Goal: Task Accomplishment & Management: Complete application form

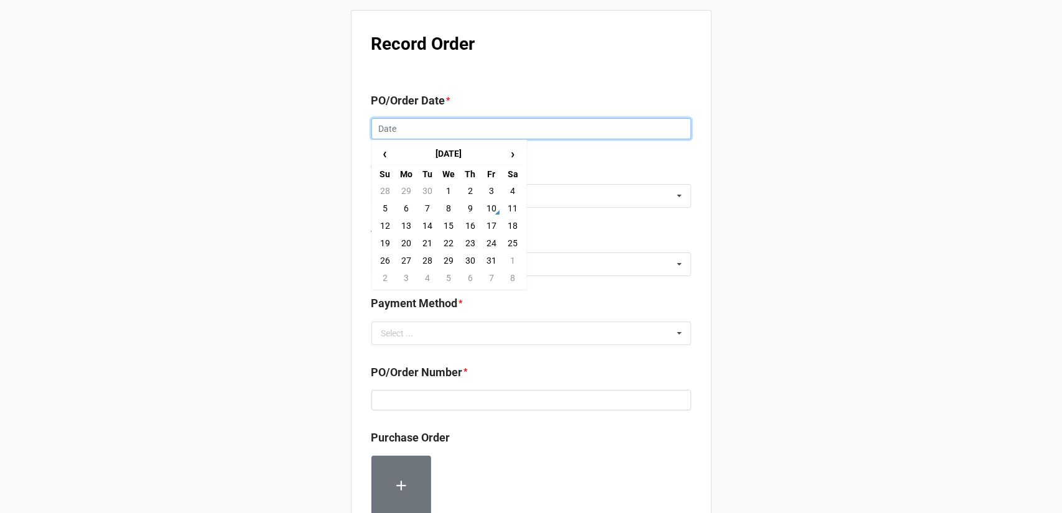
click at [451, 126] on input "text" at bounding box center [532, 128] width 320 height 21
click at [495, 210] on td "10" at bounding box center [491, 208] width 21 height 17
type input "[DATE]"
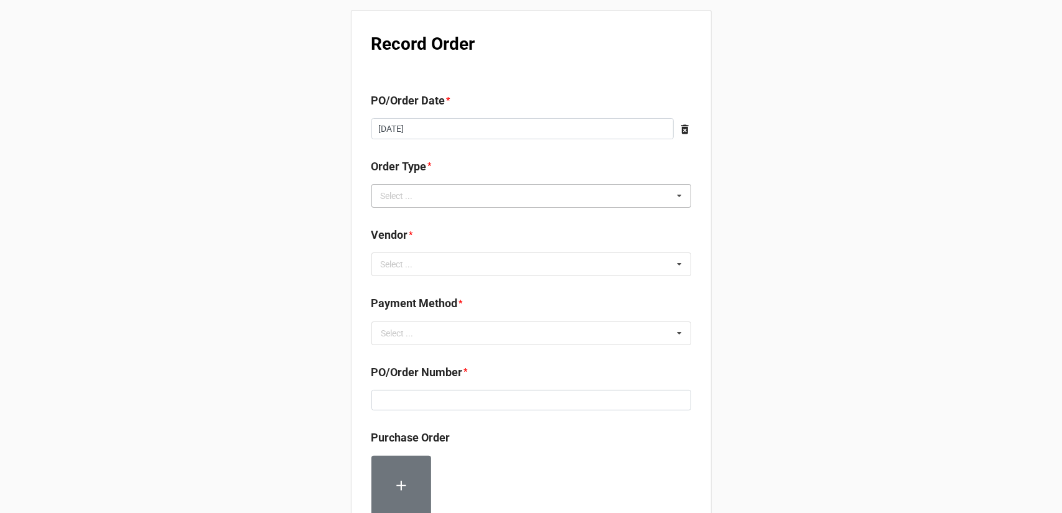
click at [469, 194] on div "Select ... Inventory Replenishment Item Requested Associated with a Specific Job" at bounding box center [532, 196] width 320 height 24
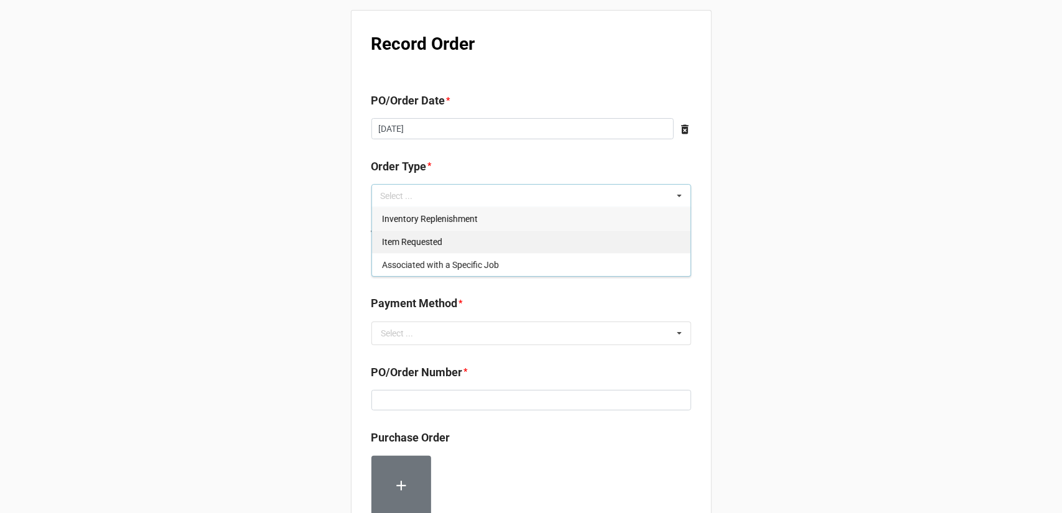
click at [470, 222] on span "Inventory Replenishment" at bounding box center [430, 219] width 96 height 10
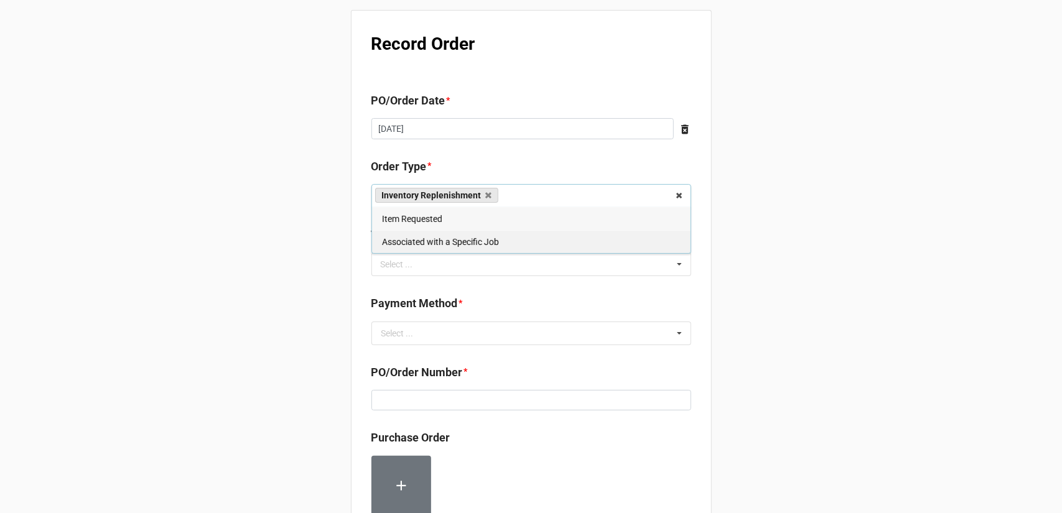
click at [686, 243] on div "Associated with a Specific Job" at bounding box center [531, 241] width 319 height 23
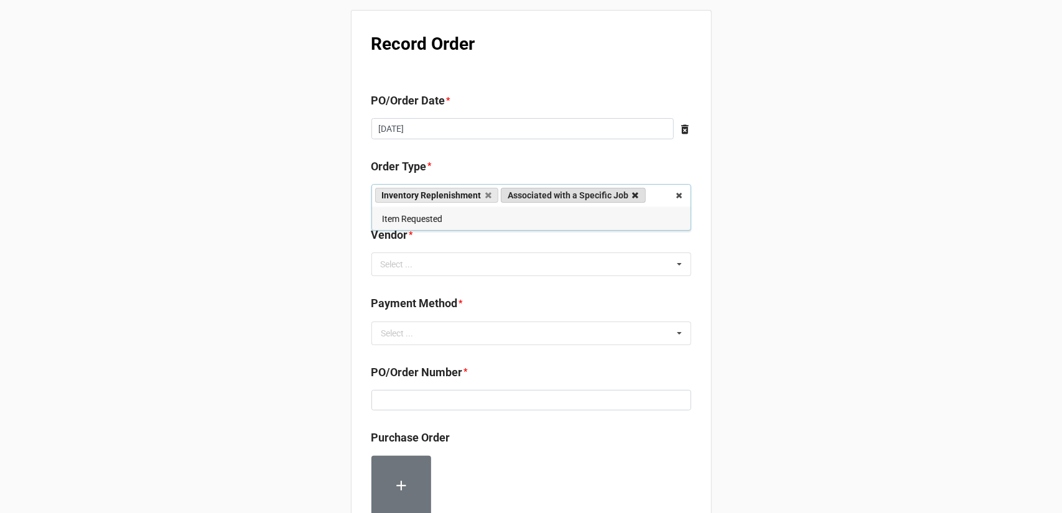
click at [638, 195] on icon at bounding box center [636, 196] width 6 height 8
click at [754, 243] on div "Record Order PO/Order Date * [DATE] ‹ [DATE] › Su Mo Tu We Th Fr Sa 28 29 30 1 …" at bounding box center [531, 477] width 1062 height 955
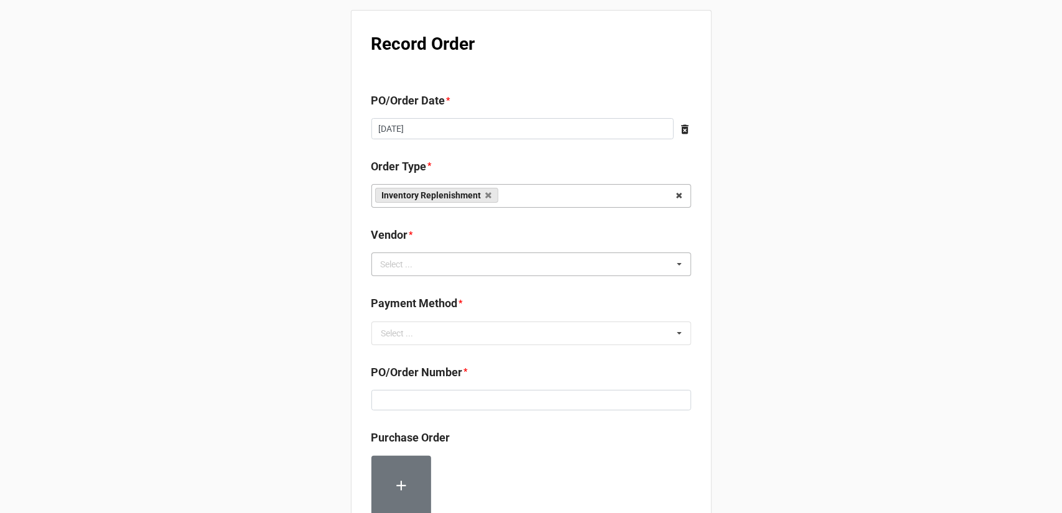
click at [576, 263] on div "Select ... No results found." at bounding box center [532, 265] width 320 height 24
type input "chic"
click at [521, 289] on span "Chicago Glue Machine and Supply Company" at bounding box center [467, 288] width 170 height 10
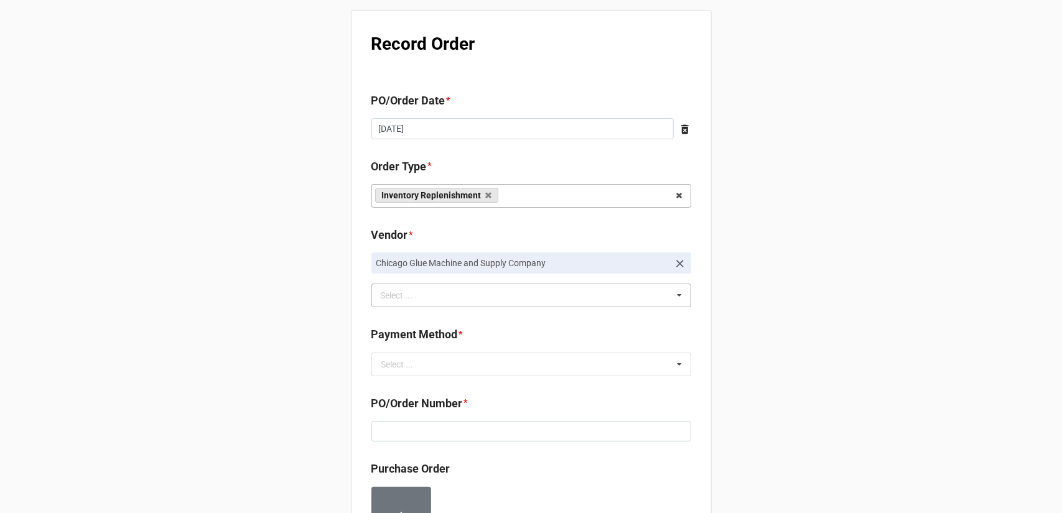
click at [818, 270] on div "Record Order PO/Order Date * 10/10/2025 ‹ October 2025 › Su Mo Tu We Th Fr Sa 2…" at bounding box center [531, 493] width 1062 height 986
click at [505, 351] on div "Payment Method *" at bounding box center [532, 339] width 320 height 26
click at [500, 360] on input "text" at bounding box center [532, 364] width 319 height 22
click at [459, 385] on div "Terms/Invoiced" at bounding box center [531, 387] width 319 height 23
click at [768, 360] on div "Record Order PO/Order Date * 10/10/2025 ‹ October 2025 › Su Mo Tu We Th Fr Sa 2…" at bounding box center [531, 493] width 1062 height 986
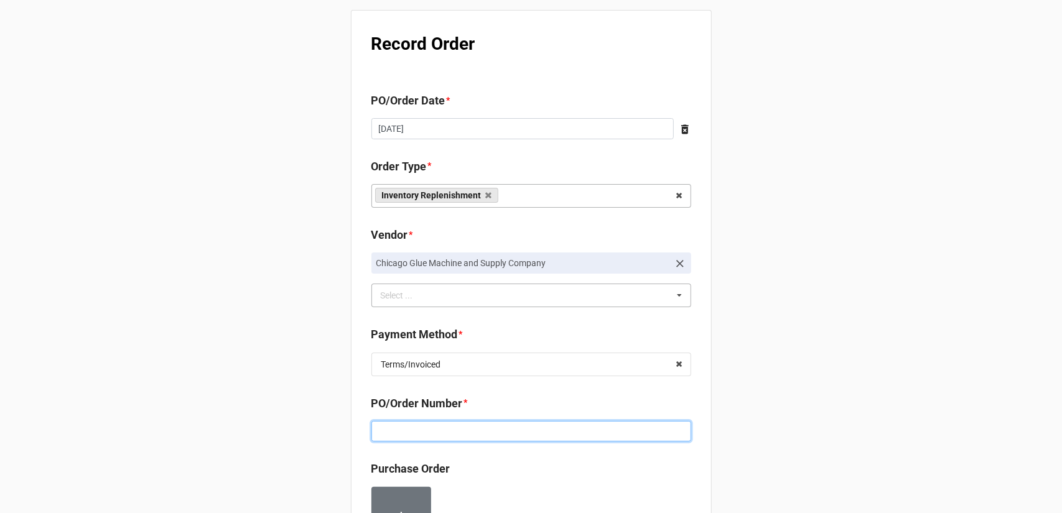
click at [492, 433] on input at bounding box center [532, 431] width 320 height 21
click at [436, 431] on input at bounding box center [532, 431] width 320 height 21
paste input "160222"
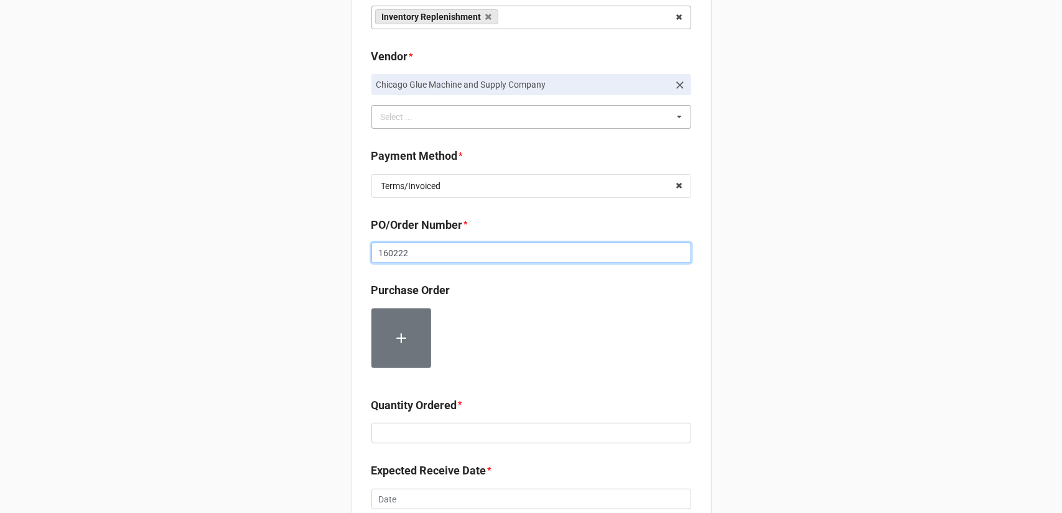
scroll to position [187, 0]
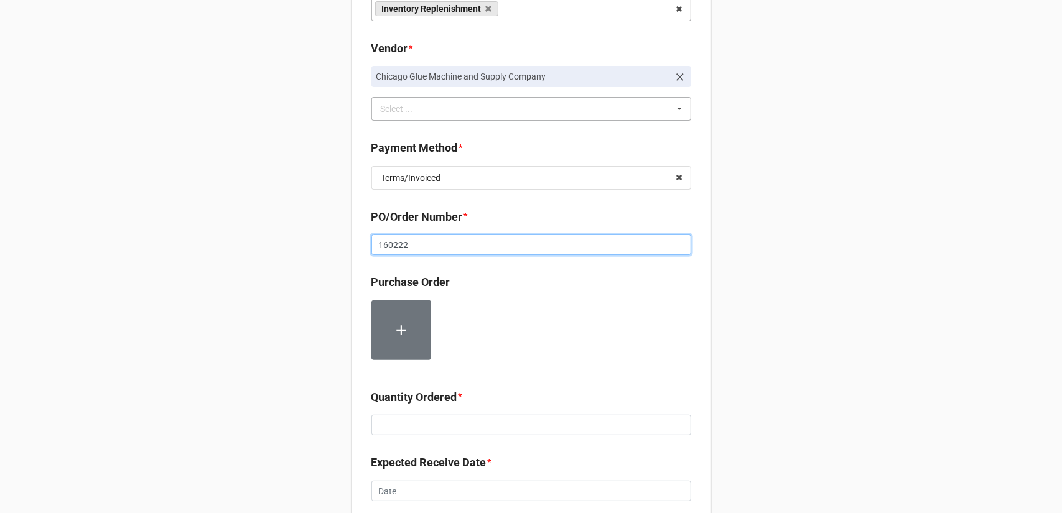
type input "160222"
click at [443, 419] on input at bounding box center [532, 425] width 320 height 21
type input "2"
click at [770, 324] on div "Record Order PO/Order Date * 10/10/2025 ‹ October 2025 › Su Mo Tu We Th Fr Sa 2…" at bounding box center [531, 306] width 1062 height 986
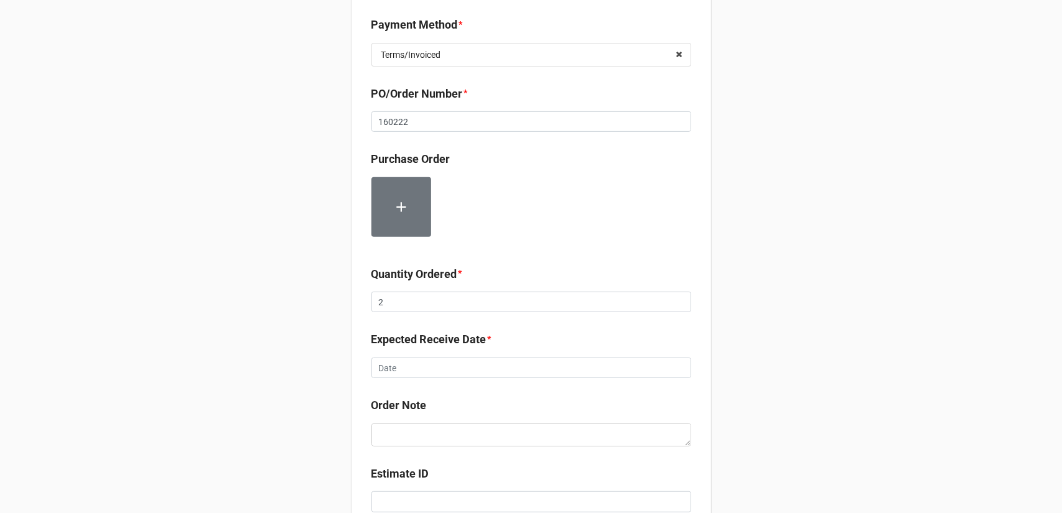
scroll to position [311, 0]
click at [490, 372] on input "text" at bounding box center [532, 367] width 320 height 21
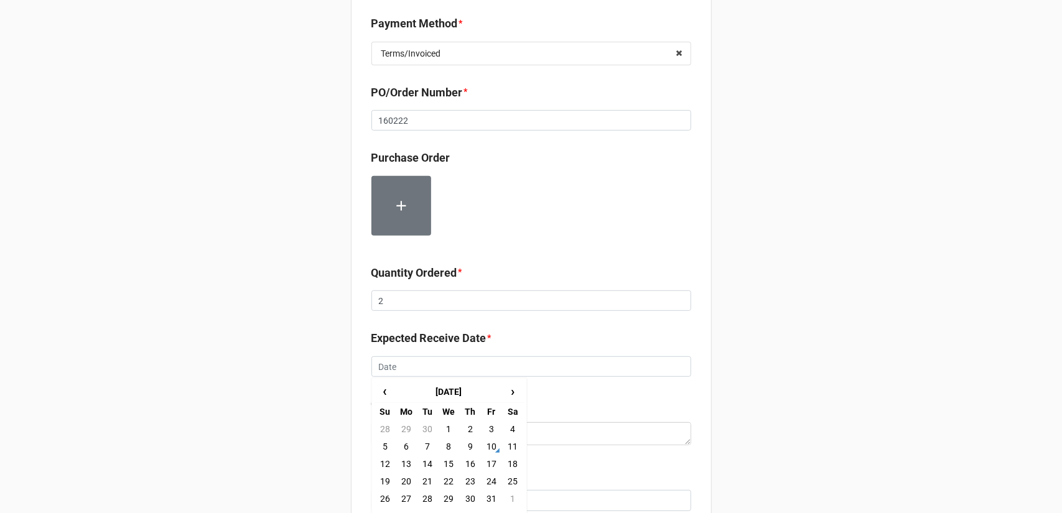
drag, startPoint x: 490, startPoint y: 464, endPoint x: 500, endPoint y: 462, distance: 10.7
click at [489, 464] on td "17" at bounding box center [491, 464] width 21 height 17
type input "10/17/2025"
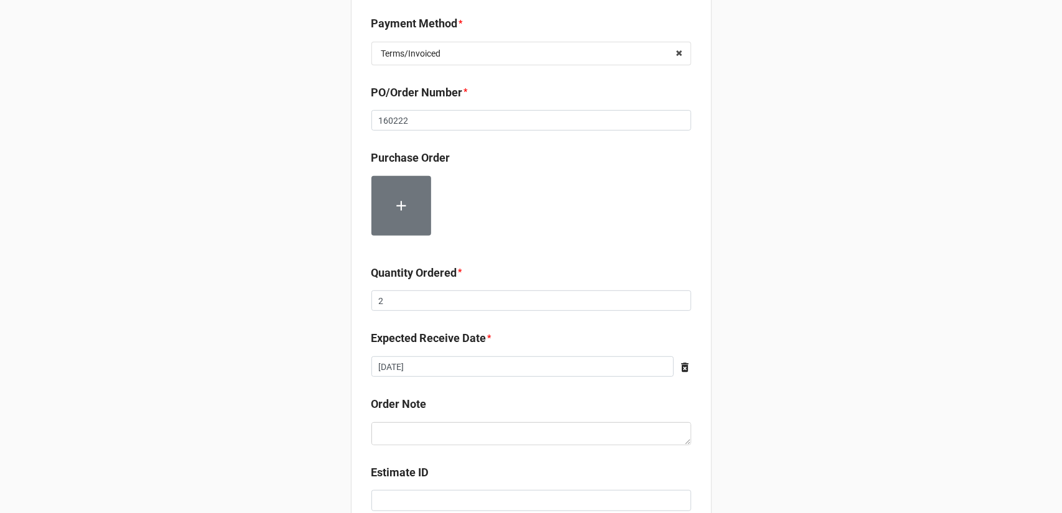
click at [759, 375] on div "Record Order PO/Order Date * 10/10/2025 ‹ October 2025 › Su Mo Tu We Th Fr Sa 2…" at bounding box center [531, 182] width 1062 height 986
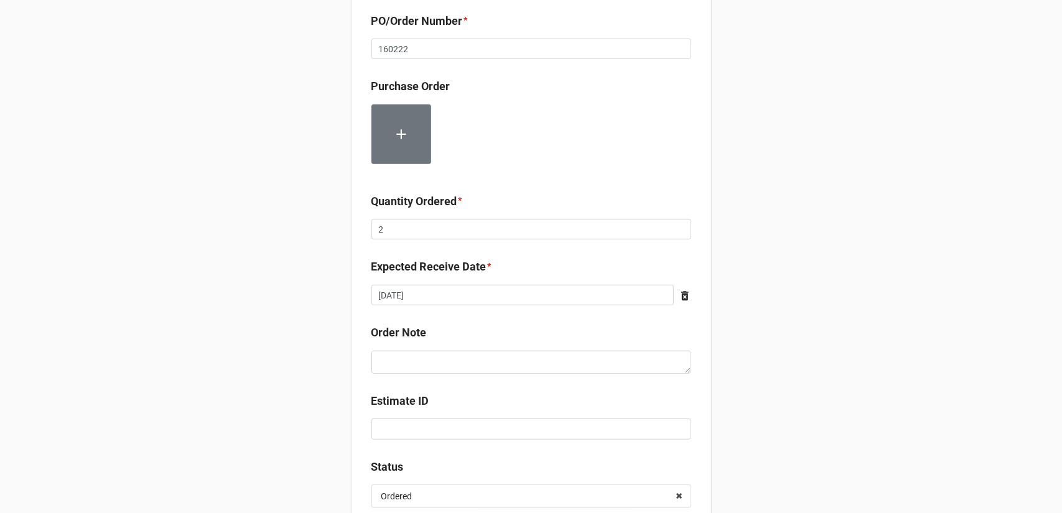
scroll to position [472, 0]
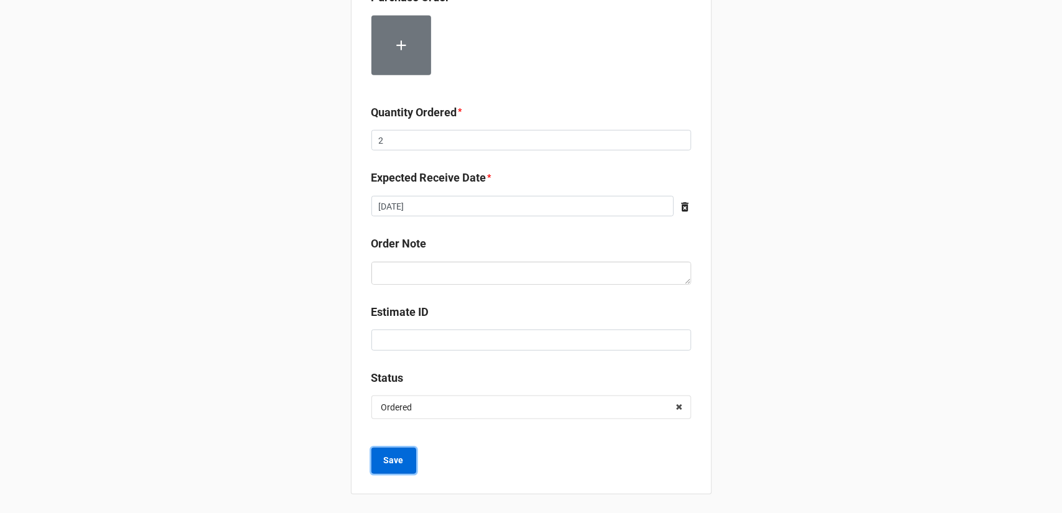
click at [388, 462] on b "Save" at bounding box center [394, 460] width 20 height 13
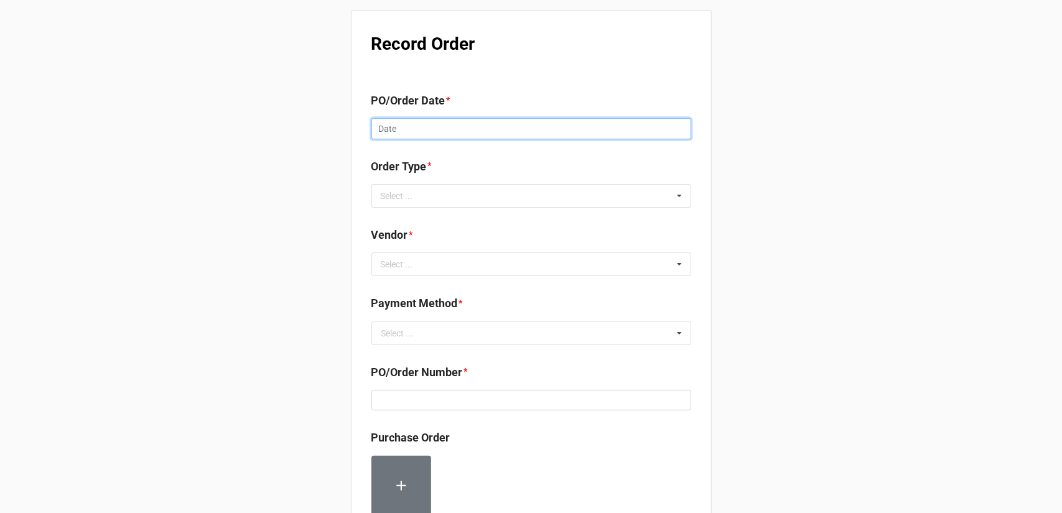
click at [492, 125] on input "text" at bounding box center [532, 128] width 320 height 21
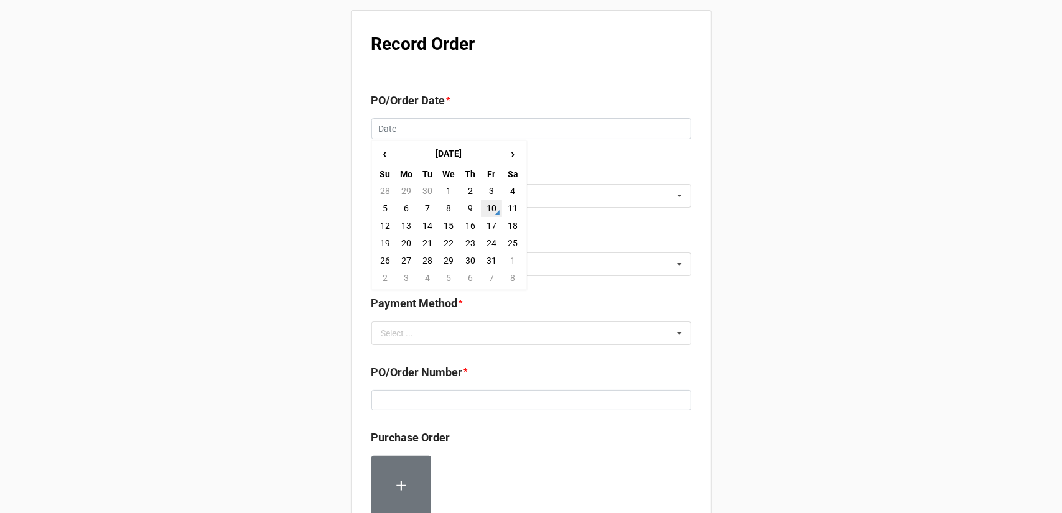
click at [495, 206] on td "10" at bounding box center [491, 208] width 21 height 17
type input "[DATE]"
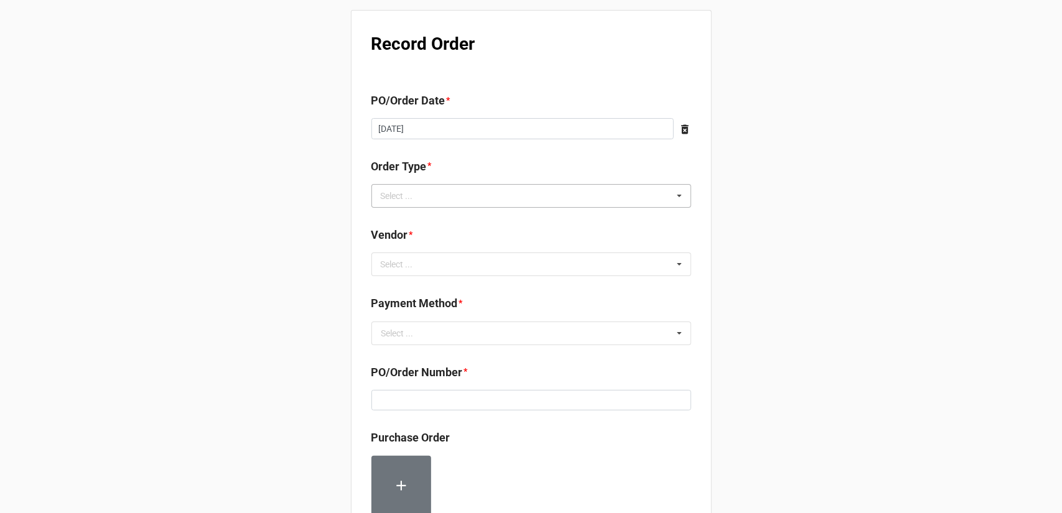
click at [509, 192] on div "Select ... Inventory Replenishment Item Requested Associated with a Specific Job" at bounding box center [532, 196] width 320 height 24
click at [485, 219] on div "Inventory Replenishment" at bounding box center [531, 218] width 319 height 23
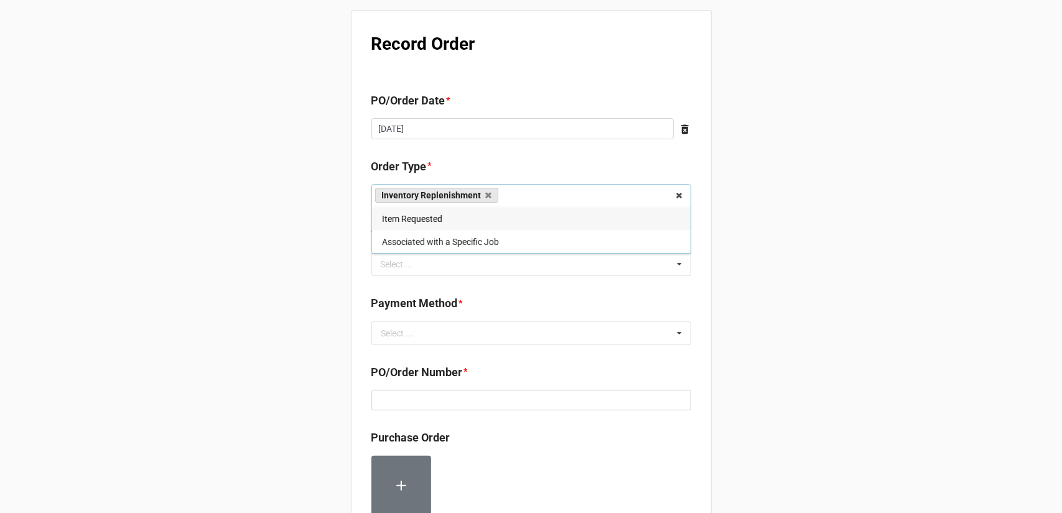
click at [741, 306] on div "Record Order PO/Order Date * [DATE] ‹ [DATE] › Su Mo Tu We Th Fr Sa 28 29 30 1 …" at bounding box center [531, 477] width 1062 height 955
click at [510, 253] on div "Select ... No results found." at bounding box center [532, 265] width 320 height 24
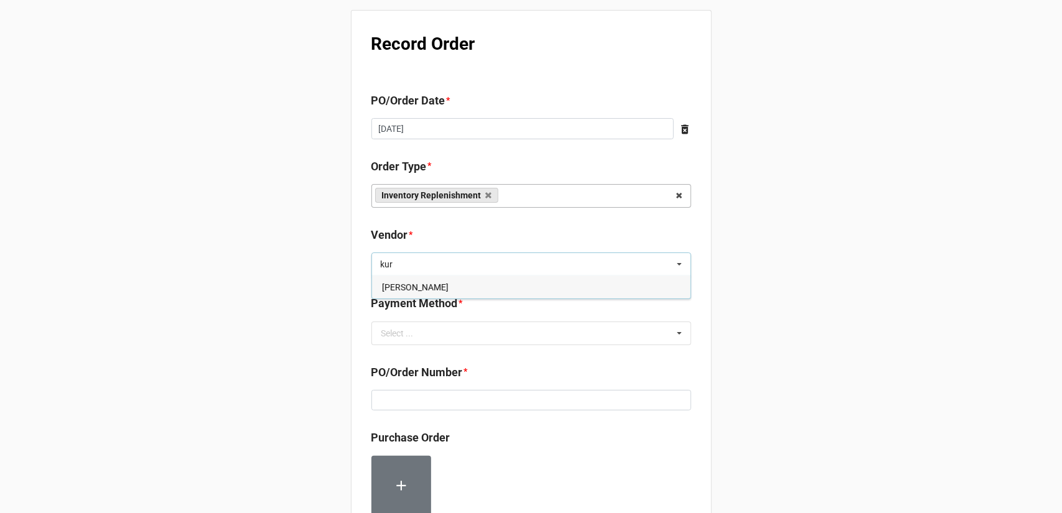
type input "kur"
click at [497, 285] on div "Kurz" at bounding box center [531, 287] width 319 height 23
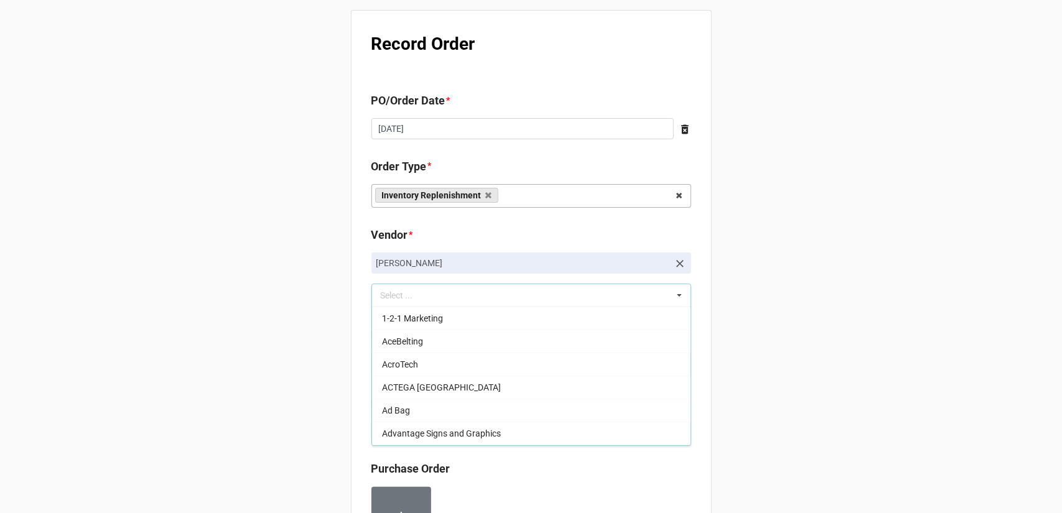
click at [835, 324] on div "Record Order PO/Order Date * 10/10/2025 ‹ October 2025 › Su Mo Tu We Th Fr Sa 2…" at bounding box center [531, 493] width 1062 height 986
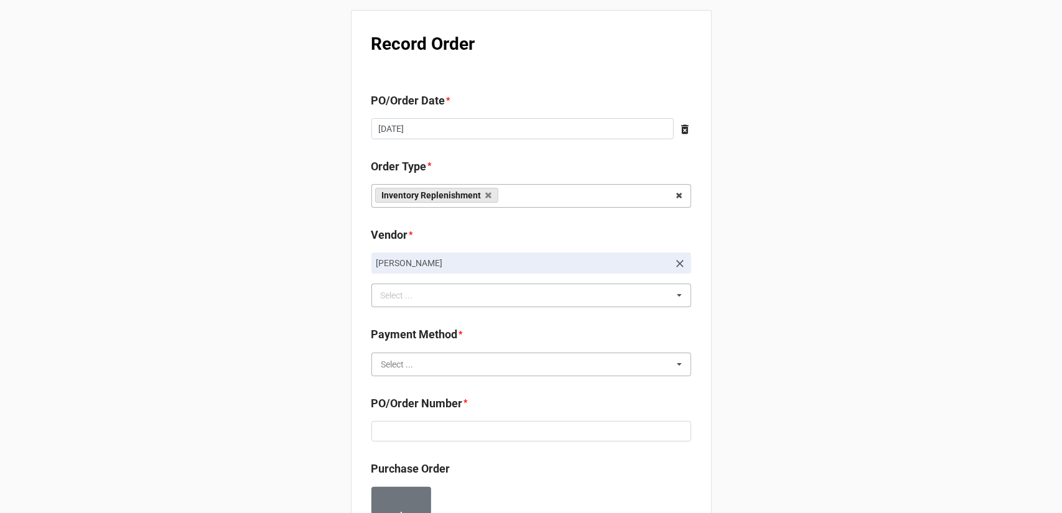
click at [472, 364] on input "text" at bounding box center [532, 364] width 319 height 22
drag, startPoint x: 463, startPoint y: 386, endPoint x: 487, endPoint y: 387, distance: 23.7
click at [464, 386] on div "Terms/Invoiced" at bounding box center [531, 387] width 319 height 23
click at [754, 395] on div "Record Order PO/Order Date * 10/10/2025 ‹ October 2025 › Su Mo Tu We Th Fr Sa 2…" at bounding box center [531, 493] width 1062 height 986
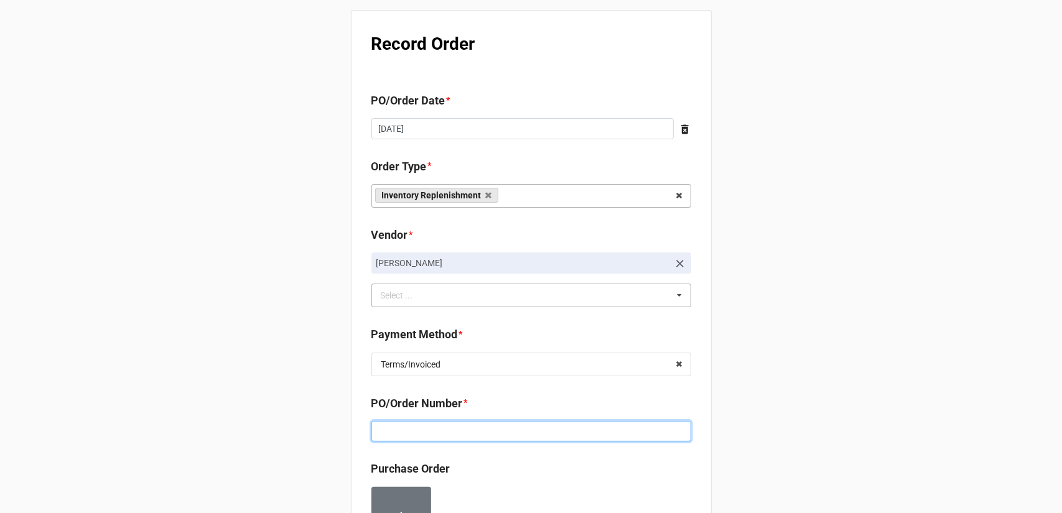
click at [500, 428] on input at bounding box center [532, 431] width 320 height 21
paste input "160223"
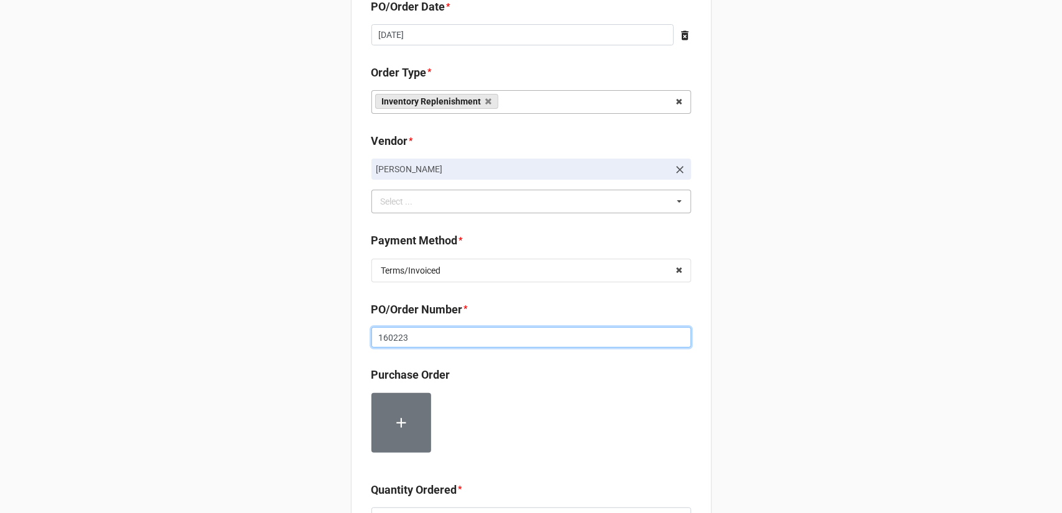
scroll to position [311, 0]
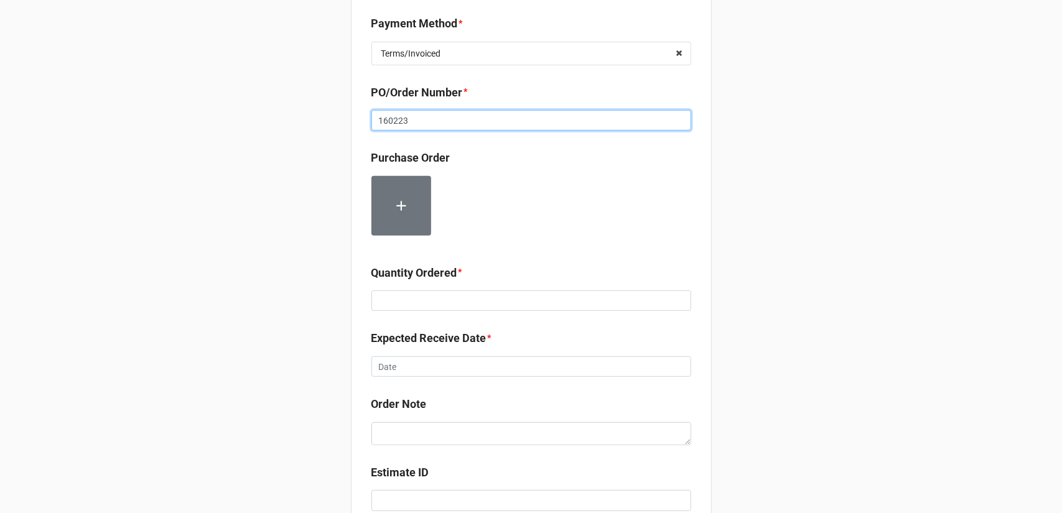
type input "160223"
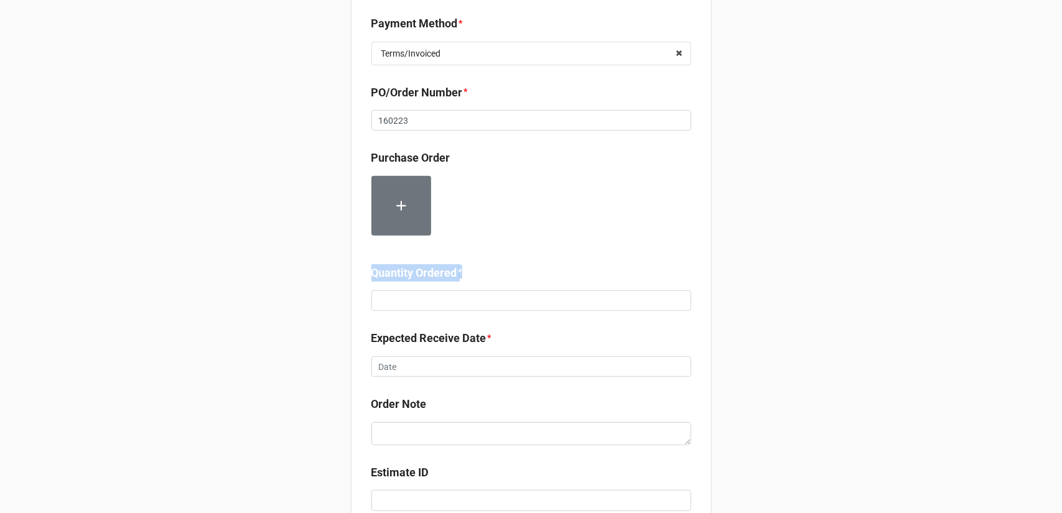
click at [464, 291] on div "Quantity Ordered *" at bounding box center [532, 287] width 320 height 47
drag, startPoint x: 464, startPoint y: 291, endPoint x: 458, endPoint y: 301, distance: 11.2
click at [461, 294] on input at bounding box center [532, 301] width 320 height 21
type input "24"
click at [796, 340] on div "Record Order PO/Order Date * 10/10/2025 ‹ October 2025 › Su Mo Tu We Th Fr Sa 2…" at bounding box center [531, 182] width 1062 height 986
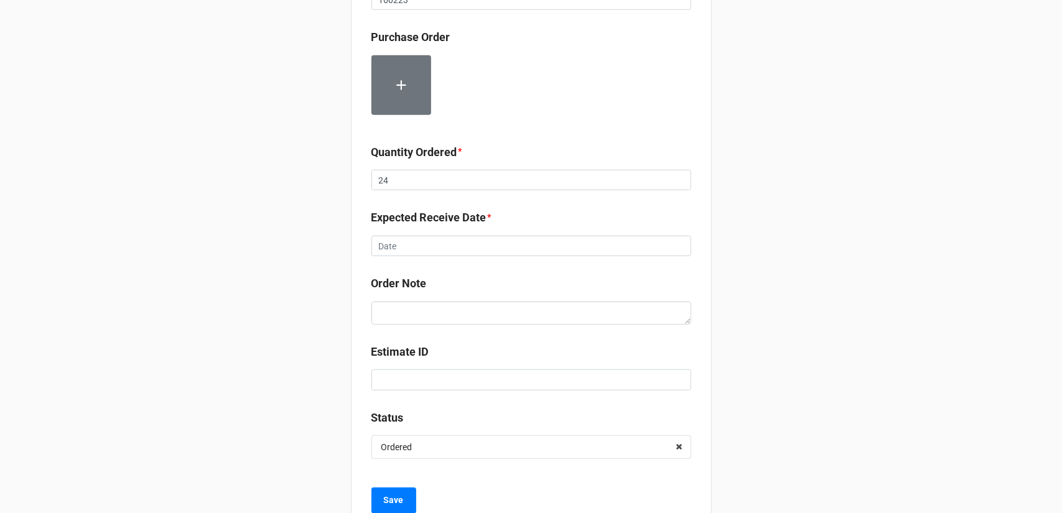
scroll to position [436, 0]
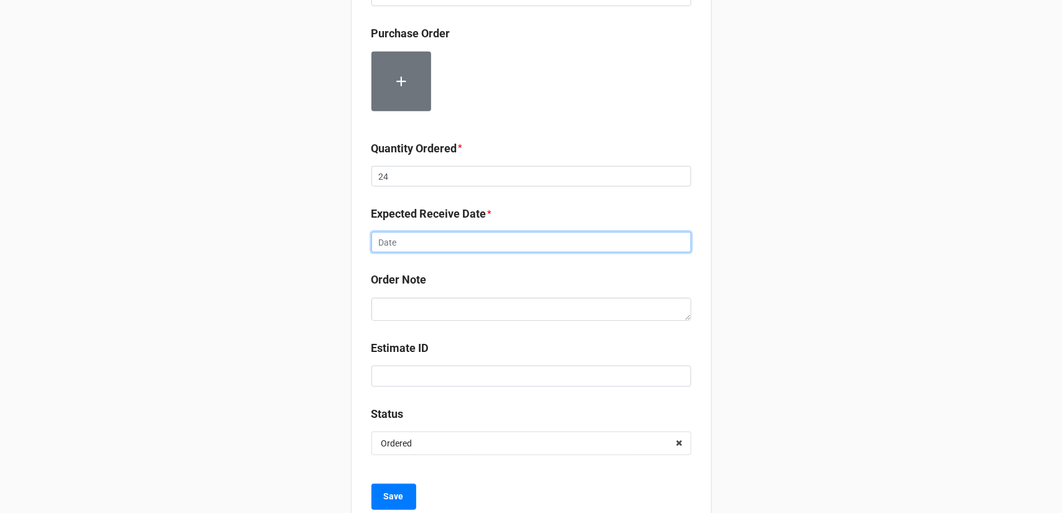
click at [596, 247] on input "text" at bounding box center [532, 242] width 320 height 21
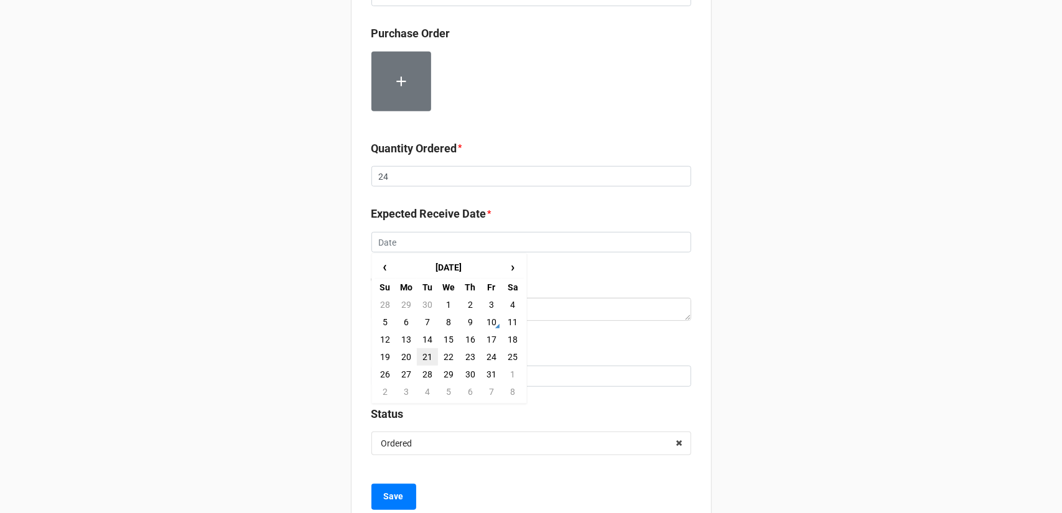
click at [422, 353] on td "21" at bounding box center [427, 356] width 21 height 17
type input "[DATE]"
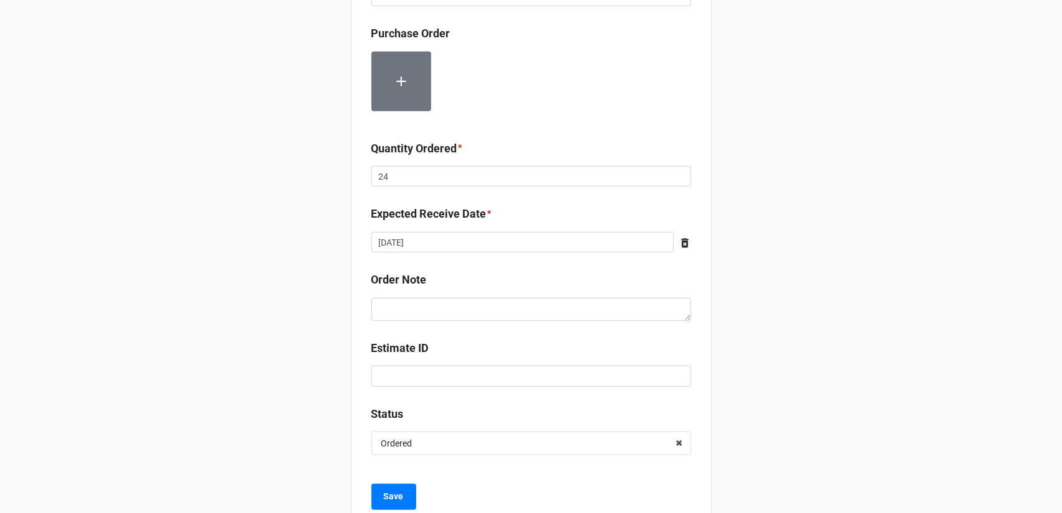
click at [764, 294] on div "Record Order PO/Order Date * 10/10/2025 ‹ October 2025 › Su Mo Tu We Th Fr Sa 2…" at bounding box center [531, 57] width 1062 height 986
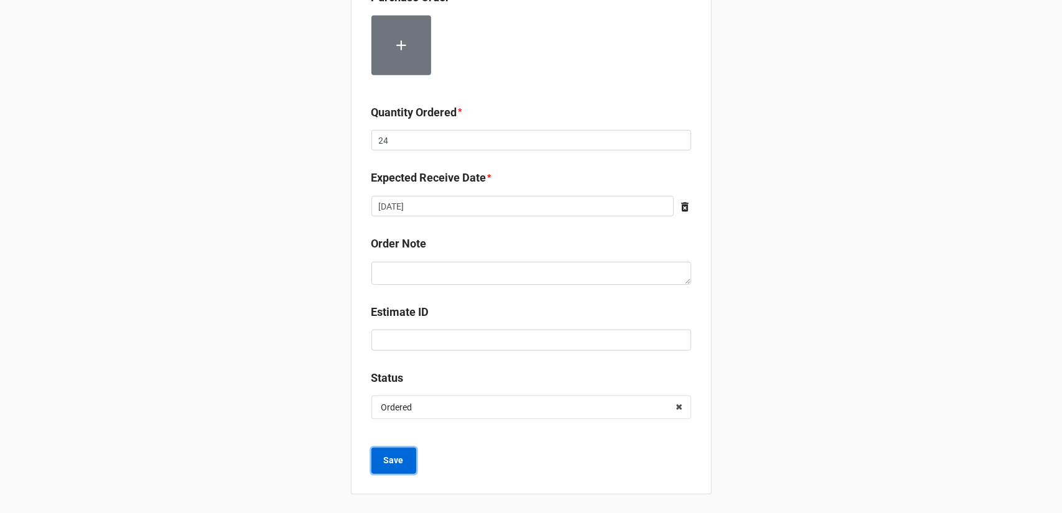
click at [386, 464] on b "Save" at bounding box center [394, 460] width 20 height 13
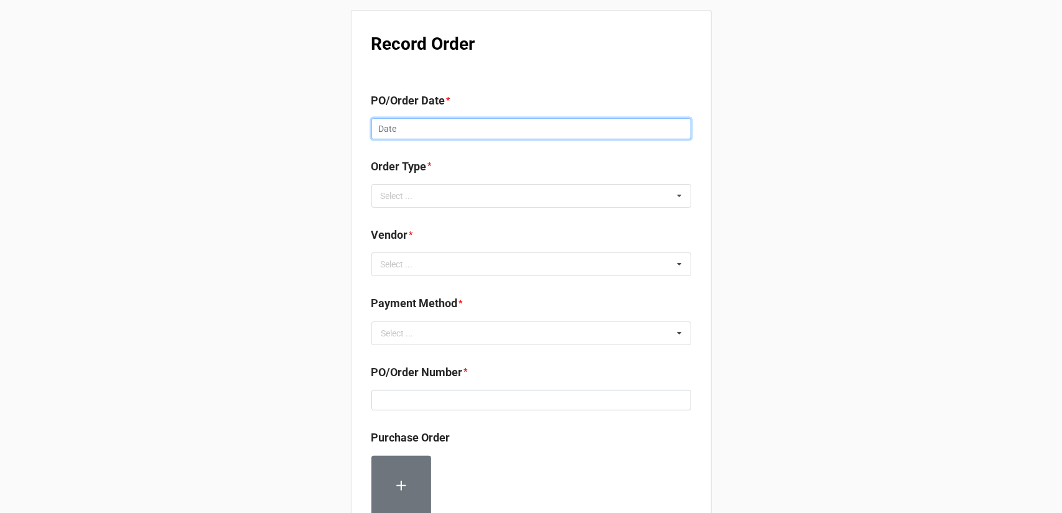
click at [465, 127] on input "text" at bounding box center [532, 128] width 320 height 21
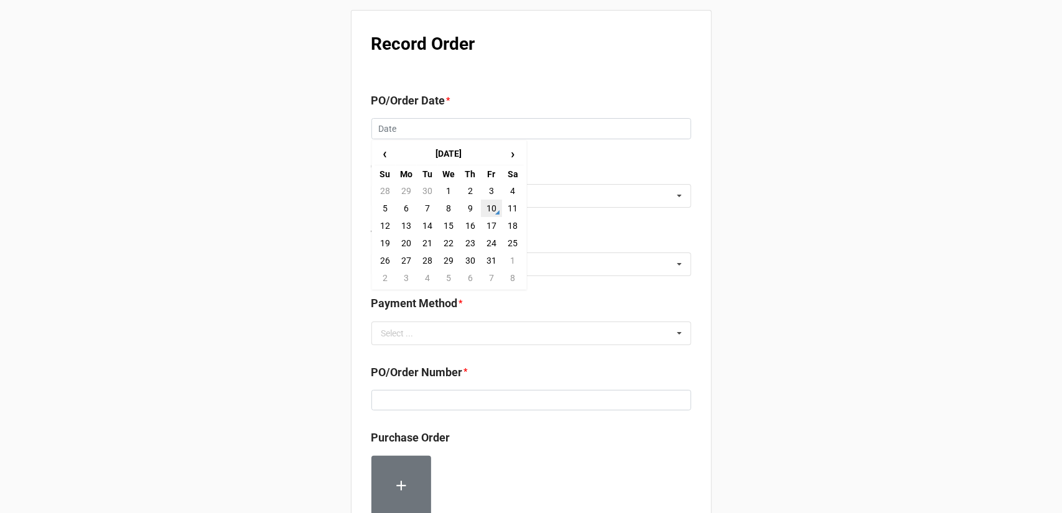
click at [497, 207] on td "10" at bounding box center [491, 208] width 21 height 17
type input "[DATE]"
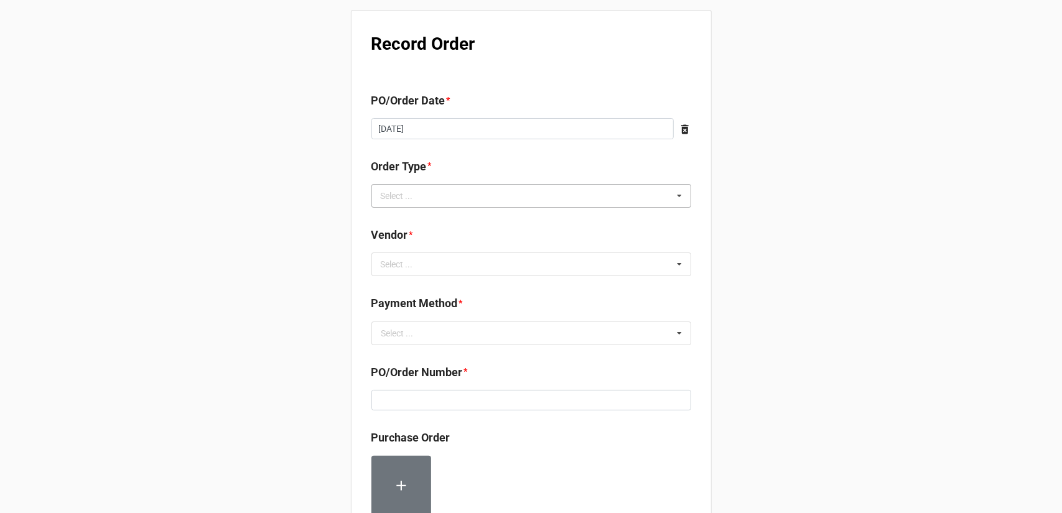
click at [418, 197] on div "Select ..." at bounding box center [405, 196] width 54 height 14
click at [444, 217] on span "Inventory Replenishment" at bounding box center [430, 219] width 96 height 10
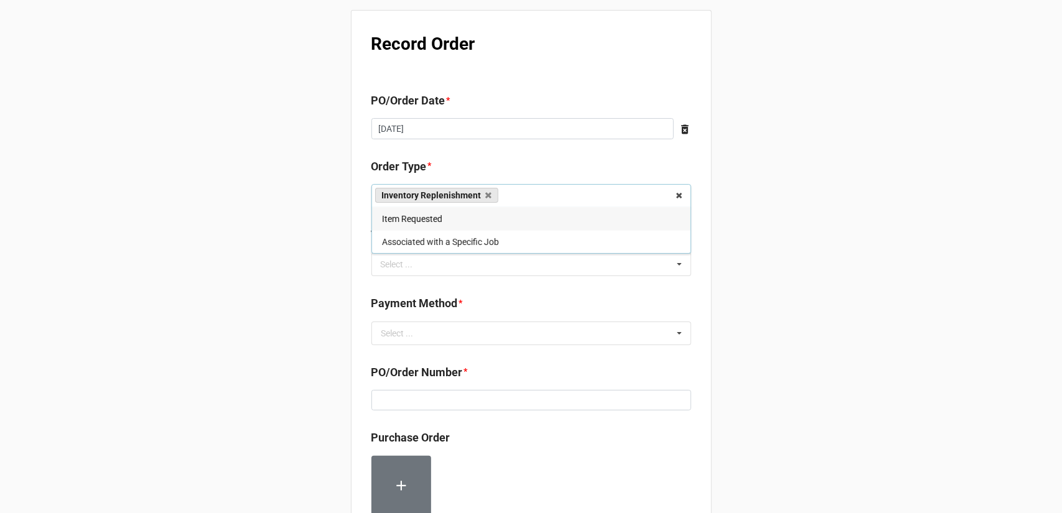
click at [752, 259] on div "Record Order PO/Order Date * [DATE] ‹ [DATE] › Su Mo Tu We Th Fr Sa 28 29 30 1 …" at bounding box center [531, 477] width 1062 height 955
click at [596, 260] on div "Select ... No results found." at bounding box center [532, 265] width 320 height 24
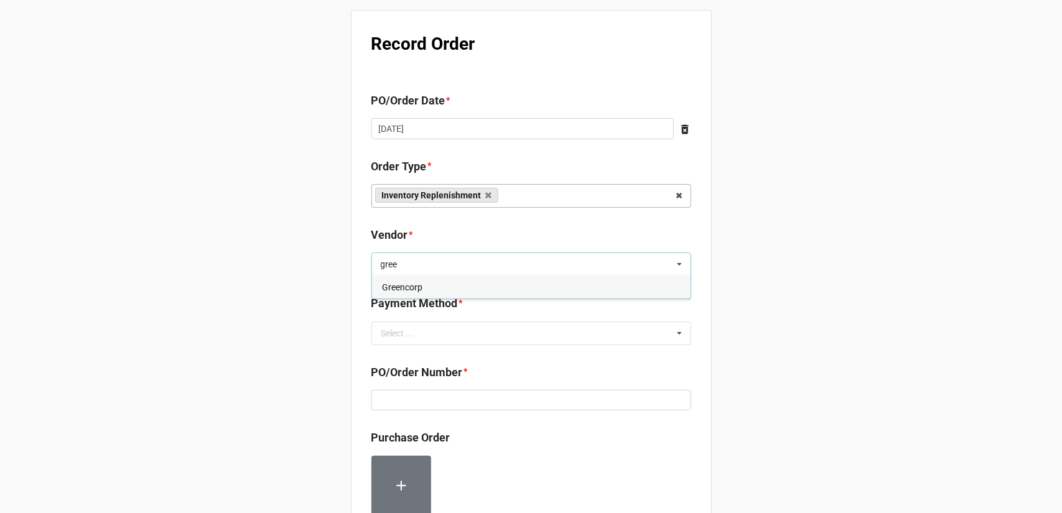
type input "gree"
click at [499, 292] on div "Greencorp" at bounding box center [531, 287] width 319 height 23
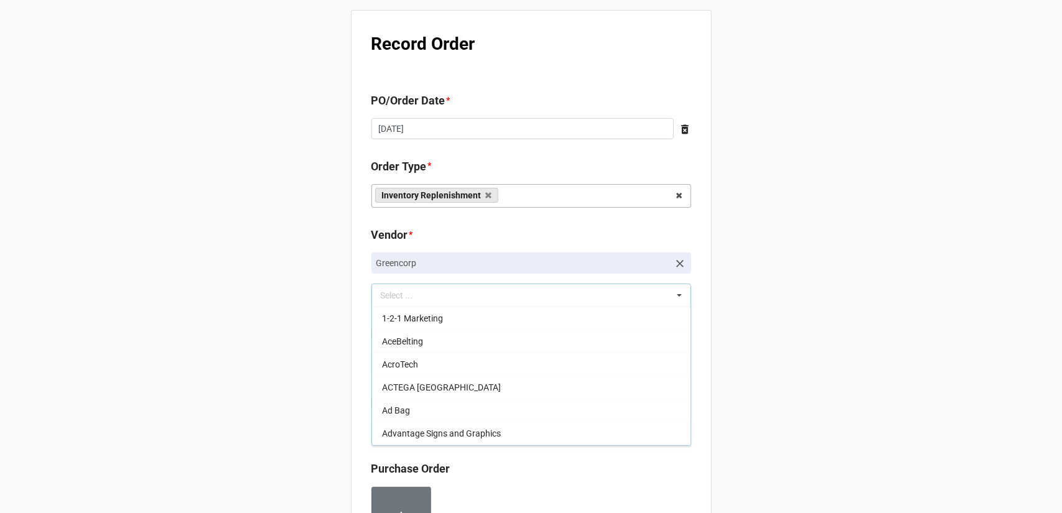
click at [833, 271] on div "Record Order PO/Order Date * [DATE] ‹ [DATE] › Su Mo Tu We Th Fr Sa 28 29 30 1 …" at bounding box center [531, 493] width 1062 height 986
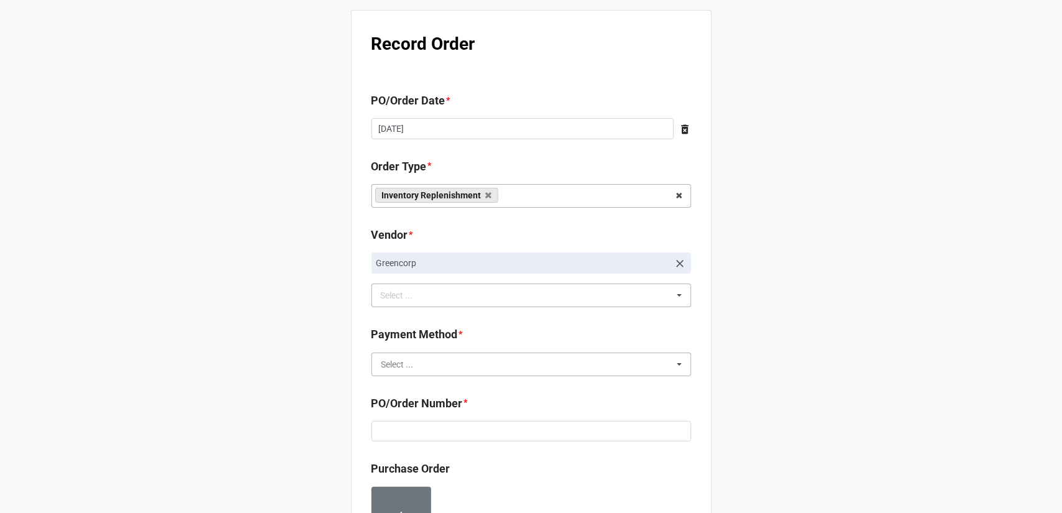
click at [490, 362] on input "text" at bounding box center [532, 364] width 319 height 22
click at [471, 391] on div "Terms/Invoiced" at bounding box center [531, 387] width 319 height 23
click at [787, 354] on div "Record Order PO/Order Date * [DATE] ‹ [DATE] › Su Mo Tu We Th Fr Sa 28 29 30 1 …" at bounding box center [531, 493] width 1062 height 986
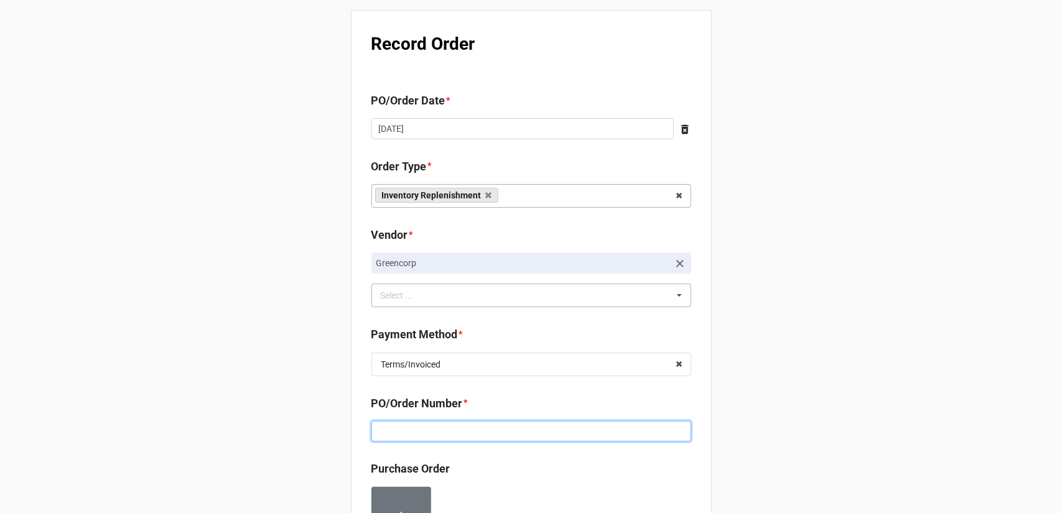
click at [531, 438] on input at bounding box center [532, 431] width 320 height 21
paste input "160224"
click at [792, 367] on div "Record Order PO/Order Date * [DATE] ‹ [DATE] › Su Mo Tu We Th Fr Sa 28 29 30 1 …" at bounding box center [531, 493] width 1062 height 986
click at [647, 428] on input "160224" at bounding box center [532, 431] width 320 height 21
type input "160224"
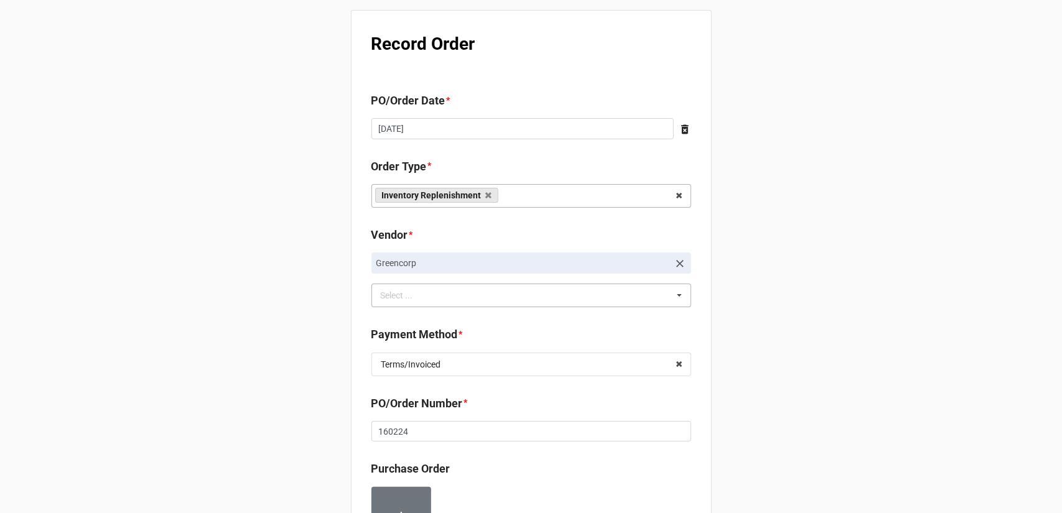
click at [751, 372] on div "Record Order PO/Order Date * [DATE] ‹ [DATE] › Su Mo Tu We Th Fr Sa 28 29 30 1 …" at bounding box center [531, 493] width 1062 height 986
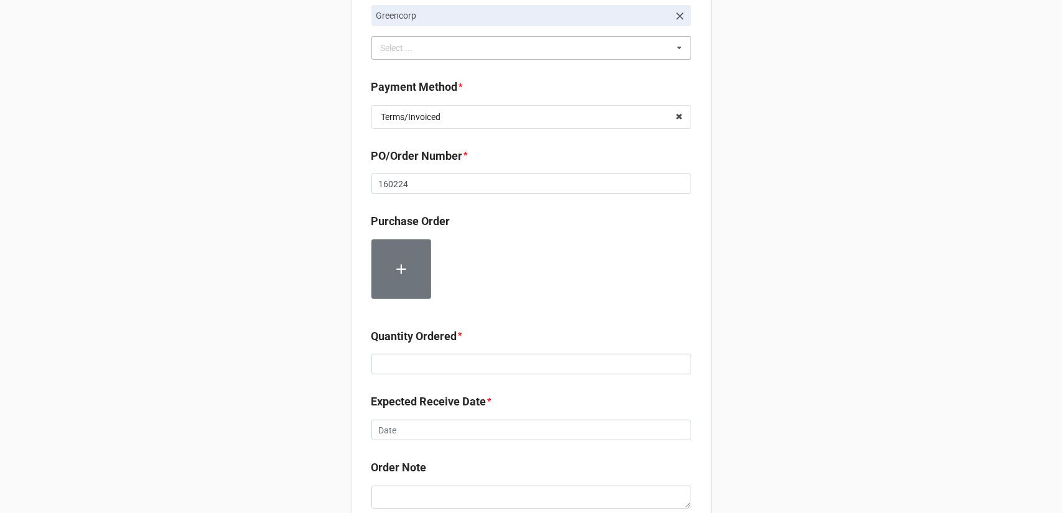
scroll to position [249, 0]
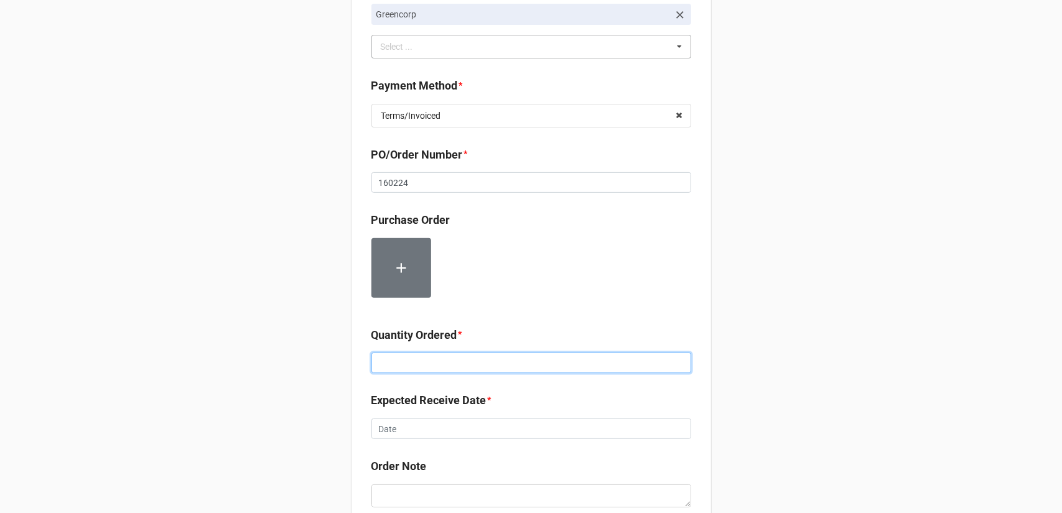
click at [422, 369] on input at bounding box center [532, 363] width 320 height 21
type input "24"
click at [747, 322] on div "Record Order PO/Order Date * [DATE] ‹ [DATE] › Su Mo Tu We Th Fr Sa 28 29 30 1 …" at bounding box center [531, 244] width 1062 height 986
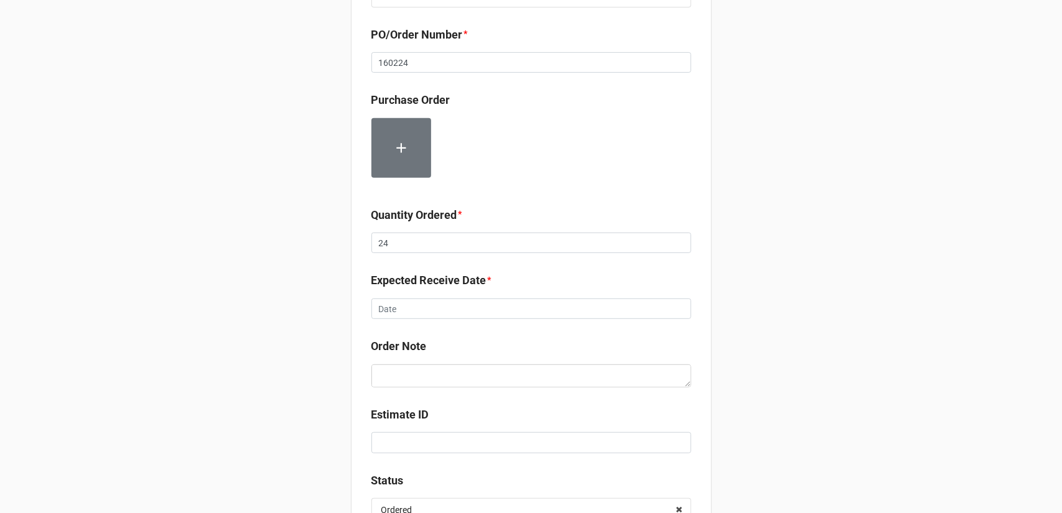
scroll to position [373, 0]
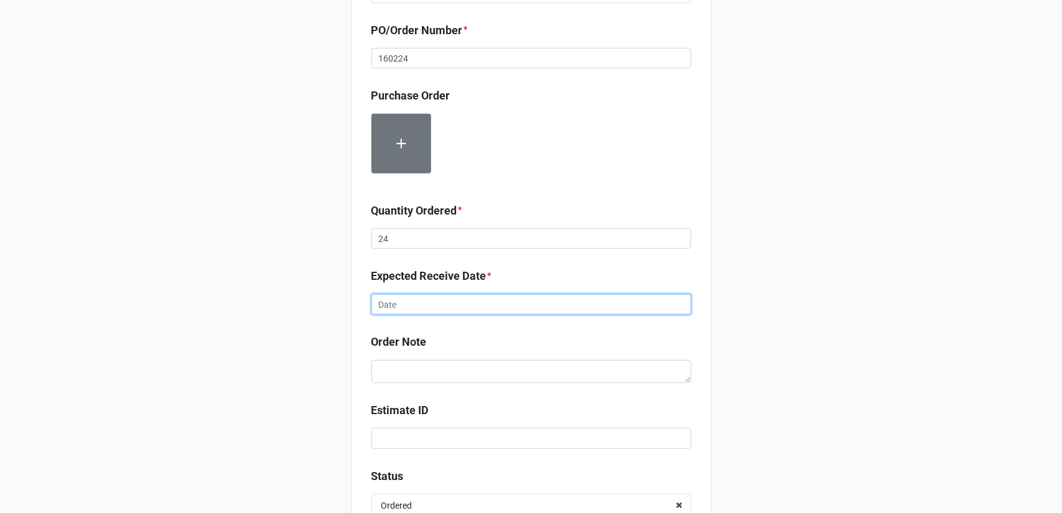
click at [514, 304] on input "text" at bounding box center [532, 304] width 320 height 21
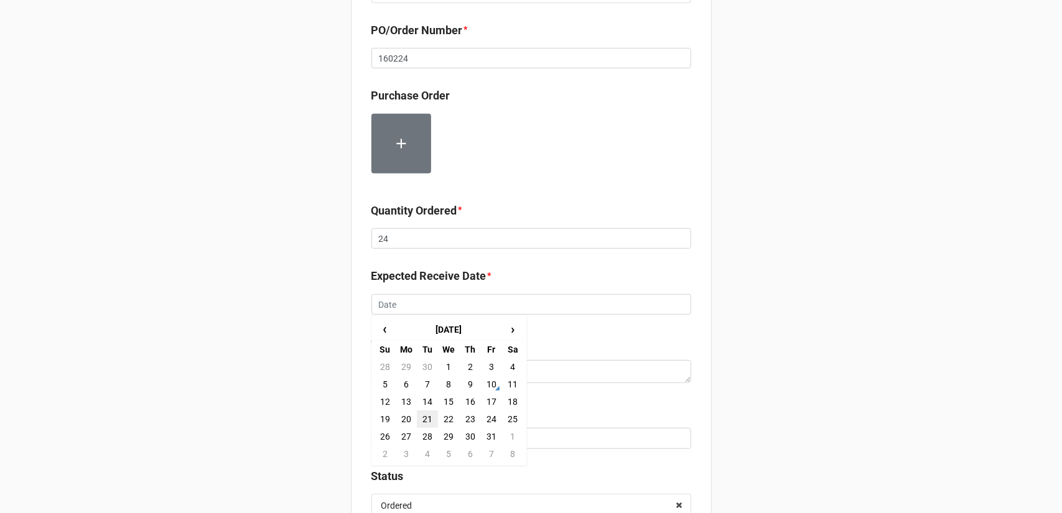
click at [429, 414] on td "21" at bounding box center [427, 419] width 21 height 17
type input "[DATE]"
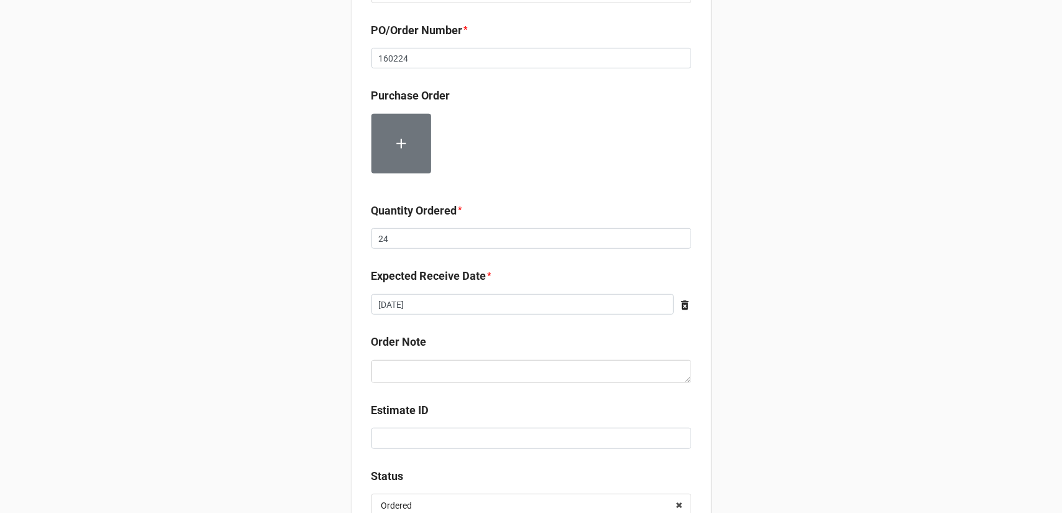
click at [866, 321] on div "Record Order PO/Order Date * [DATE] ‹ [DATE] › Su Mo Tu We Th Fr Sa 28 29 30 1 …" at bounding box center [531, 120] width 1062 height 986
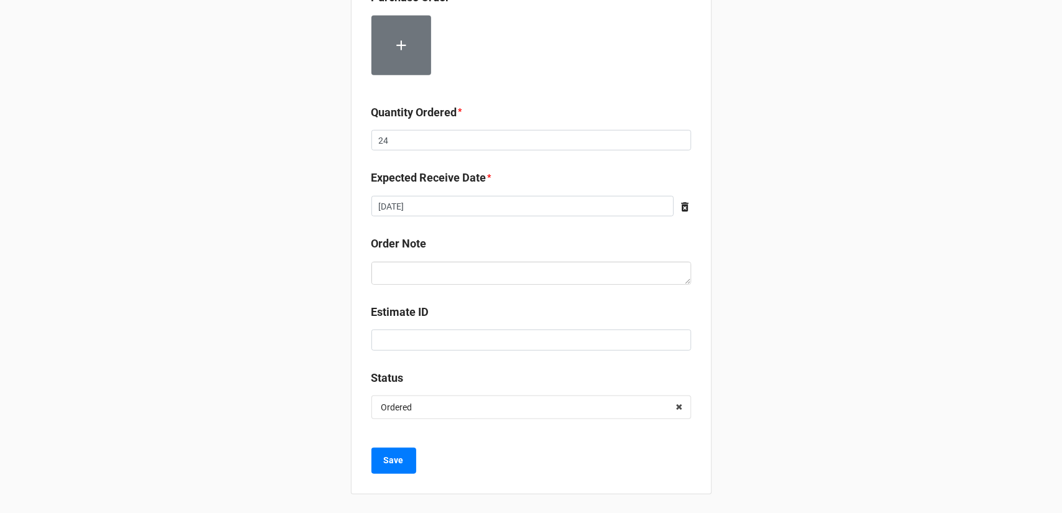
scroll to position [472, 0]
click at [408, 451] on button "Save" at bounding box center [394, 461] width 45 height 26
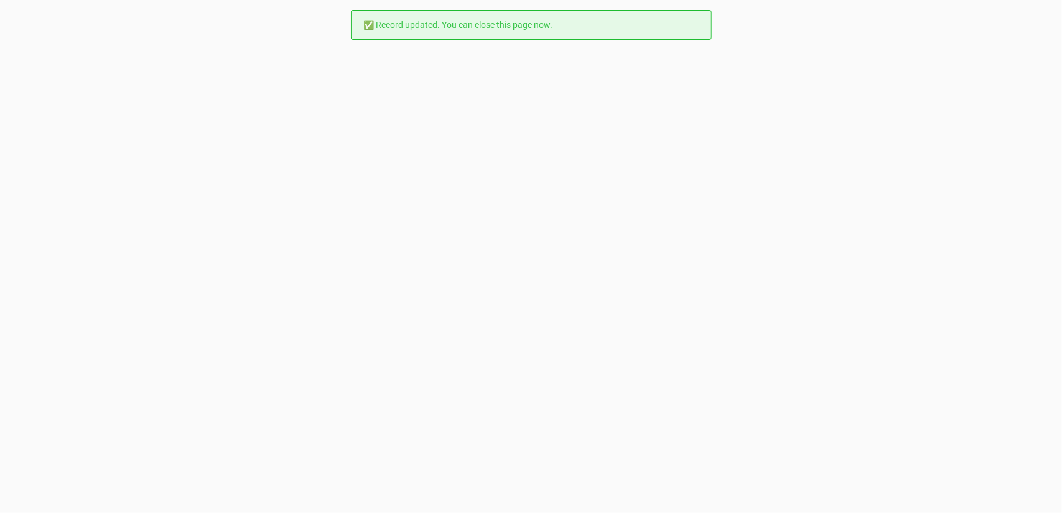
scroll to position [0, 0]
